Goal: Task Accomplishment & Management: Use online tool/utility

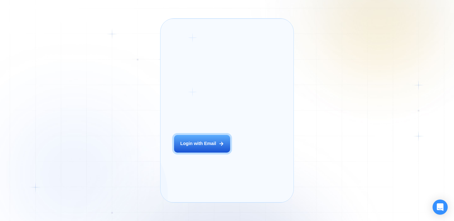
click at [185, 146] on button "Login with Email" at bounding box center [202, 144] width 56 height 18
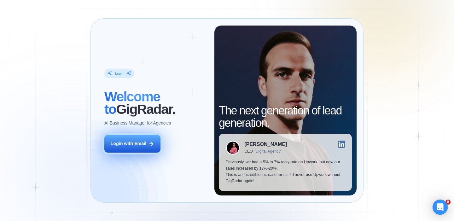
click at [144, 148] on button "Login with Email" at bounding box center [132, 144] width 56 height 18
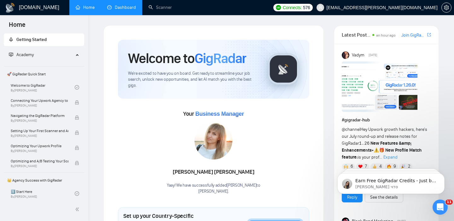
click at [117, 8] on link "Dashboard" at bounding box center [121, 7] width 29 height 5
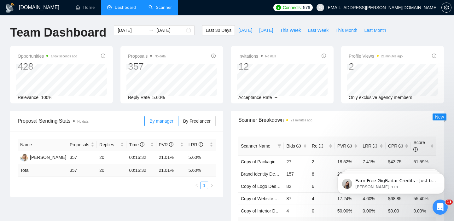
click at [164, 5] on link "Scanner" at bounding box center [160, 7] width 23 height 5
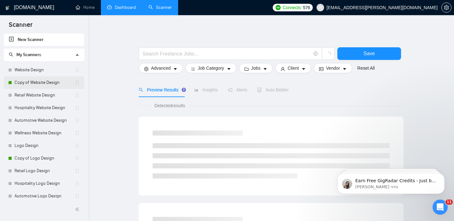
click at [37, 80] on link "Copy of Website Design" at bounding box center [45, 82] width 60 height 13
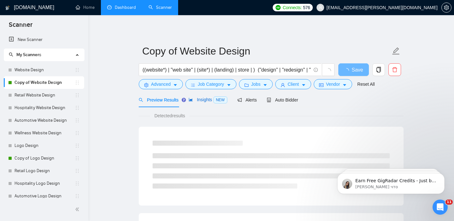
click at [207, 102] on span "Insights NEW" at bounding box center [208, 99] width 38 height 5
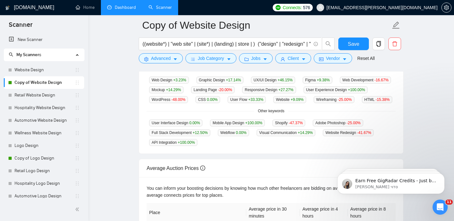
scroll to position [156, 0]
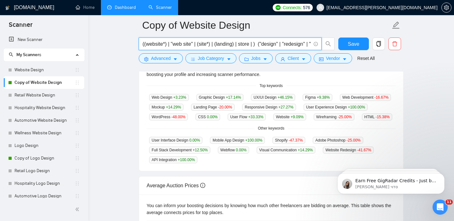
click at [186, 46] on input "((website*) | "web site" | (site*) | (landing) | store | ) ("design" | "redesig…" at bounding box center [227, 44] width 168 height 8
click at [156, 44] on input "((website*) | "web site" | (site*) | (landing) | store | ) ("design" | "redesig…" at bounding box center [227, 44] width 168 height 8
click at [307, 44] on input "((website*) | "web site" | (site*) | (landing) | store | ) ("design" | "redesig…" at bounding box center [227, 44] width 168 height 8
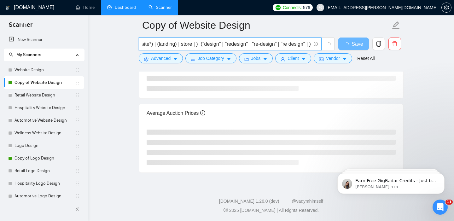
scroll to position [0, 67]
drag, startPoint x: 278, startPoint y: 44, endPoint x: 302, endPoint y: 44, distance: 24.0
click at [302, 44] on input "((website*) | "web site" | (site*) | (landing) | store | ) ("design" | "redesig…" at bounding box center [227, 44] width 168 height 8
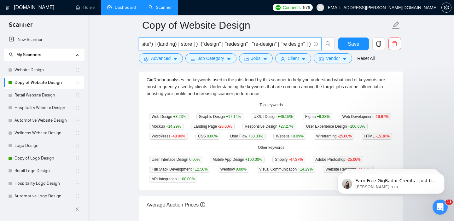
drag, startPoint x: 303, startPoint y: 44, endPoint x: 277, endPoint y: 43, distance: 25.5
click at [277, 43] on input "((website*) | "web site" | (site*) | (landing) | store | ) ("design" | "redesig…" at bounding box center [227, 44] width 168 height 8
click at [306, 45] on input "((website*) | "web site" | (site*) | (landing) | store | ) ("design" | "redesig…" at bounding box center [227, 44] width 168 height 8
paste input ""re design""
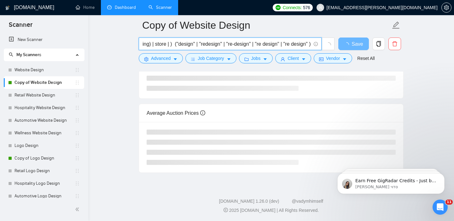
scroll to position [0, 95]
drag, startPoint x: 288, startPoint y: 45, endPoint x: 303, endPoint y: 46, distance: 15.8
click at [303, 46] on input "((website*) | "web site" | (site*) | (landing) | store | ) ("design" | "redesig…" at bounding box center [227, 44] width 168 height 8
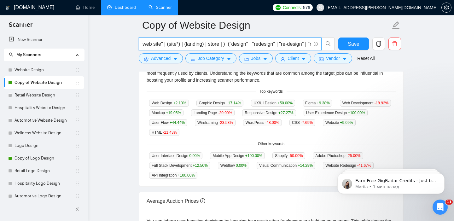
scroll to position [0, 0]
click at [257, 44] on input "((website*) | "web site" | (site*) | (landing) | store | ) ("design" | "redesig…" at bounding box center [227, 44] width 168 height 8
click at [242, 44] on input "((website*) | "web site" | (site*) | (landing) | store | ) ("design" | "redesig…" at bounding box center [227, 44] width 168 height 8
click at [315, 44] on icon "info-circle" at bounding box center [316, 44] width 4 height 4
click at [316, 42] on icon "info-circle" at bounding box center [316, 44] width 4 height 4
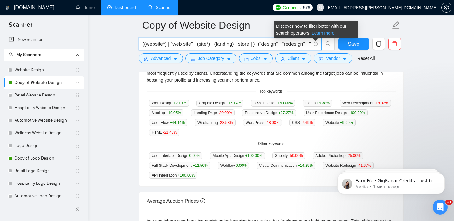
click at [331, 32] on link "Learn more" at bounding box center [323, 33] width 23 height 5
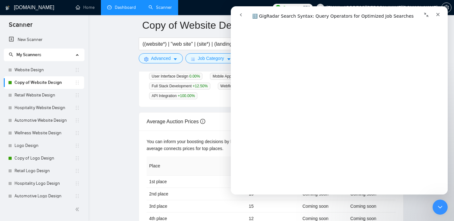
scroll to position [2315, 0]
click at [106, 130] on main "Copy of Website Design ((website*) | "web site" | (site*) | (landing) | store |…" at bounding box center [271, 14] width 346 height 438
drag, startPoint x: 439, startPoint y: 206, endPoint x: 822, endPoint y: 369, distance: 416.7
click at [439, 206] on icon "Закрыть службу сообщений Intercom" at bounding box center [439, 206] width 8 height 8
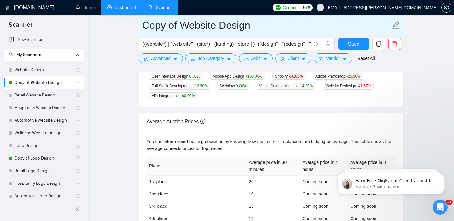
scroll to position [0, 0]
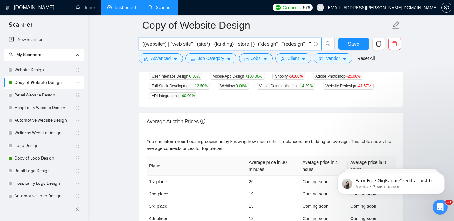
click at [257, 45] on input "((website*) | "web site" | (site*) | (landing) | store | ) ("design" | "redesig…" at bounding box center [227, 44] width 168 height 8
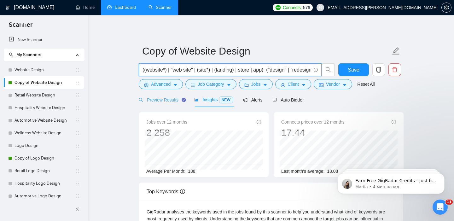
type input "((website*) | "web site" | (site*) | (landing) | store | app) ("design" | "rede…"
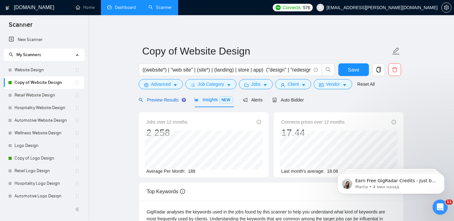
click at [159, 97] on span "Preview Results" at bounding box center [161, 99] width 45 height 5
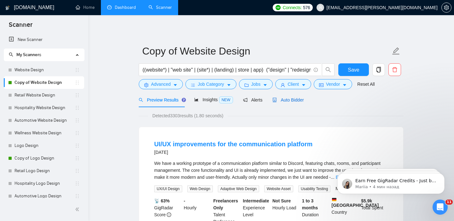
click at [290, 102] on span "Auto Bidder" at bounding box center [287, 99] width 31 height 5
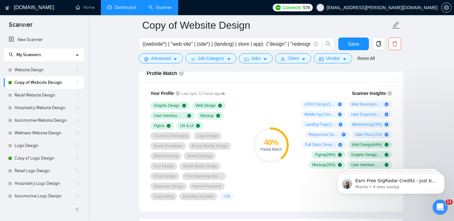
scroll to position [418, 0]
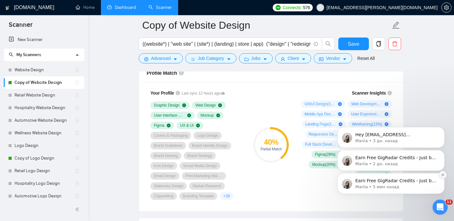
click at [441, 177] on button "Dismiss notification" at bounding box center [443, 175] width 8 height 8
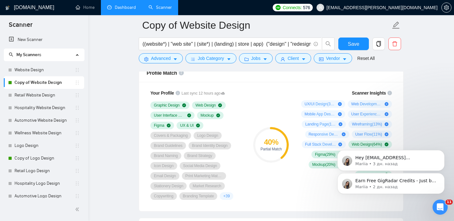
click at [441, 177] on button "Dismiss notification" at bounding box center [443, 175] width 7 height 7
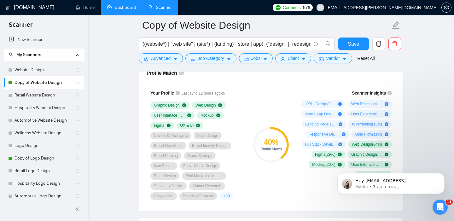
click at [441, 177] on button "Dismiss notification" at bounding box center [443, 175] width 7 height 7
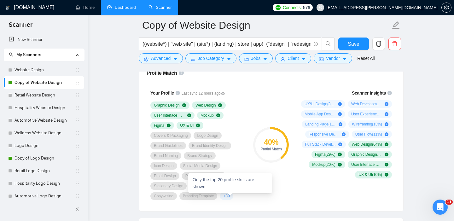
click at [230, 196] on span "+ 39" at bounding box center [226, 196] width 6 height 5
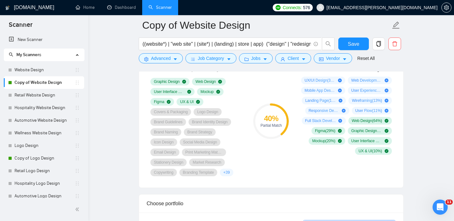
scroll to position [450, 0]
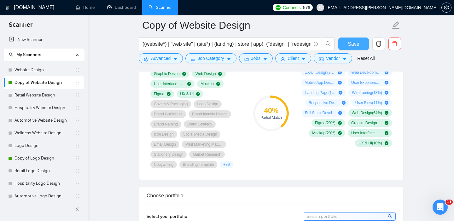
click at [360, 41] on button "Save" at bounding box center [353, 44] width 31 height 13
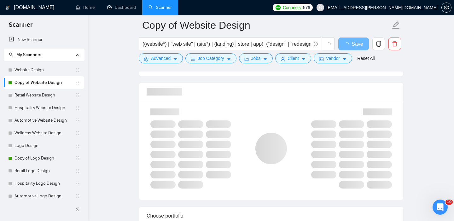
scroll to position [391, 0]
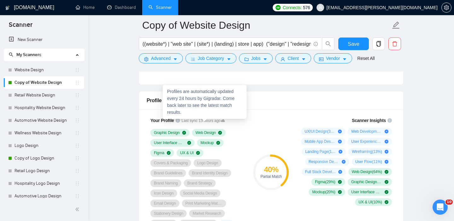
click at [225, 121] on icon at bounding box center [223, 121] width 4 height 3
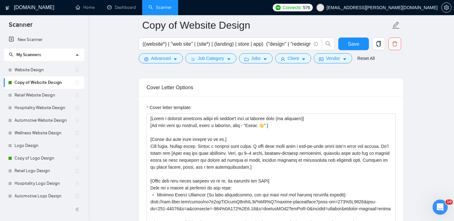
scroll to position [761, 0]
